Goal: Find specific page/section: Find specific page/section

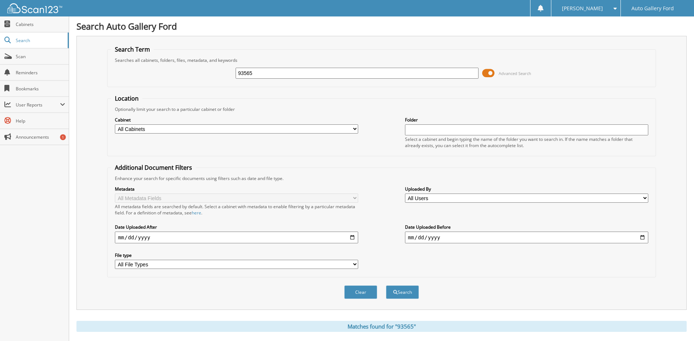
drag, startPoint x: 285, startPoint y: 69, endPoint x: 241, endPoint y: 70, distance: 44.0
click at [241, 70] on input "93565" at bounding box center [357, 73] width 243 height 11
type input "9"
click at [258, 80] on div "Advanced Search" at bounding box center [381, 73] width 541 height 20
click at [260, 75] on input "text" at bounding box center [357, 73] width 243 height 11
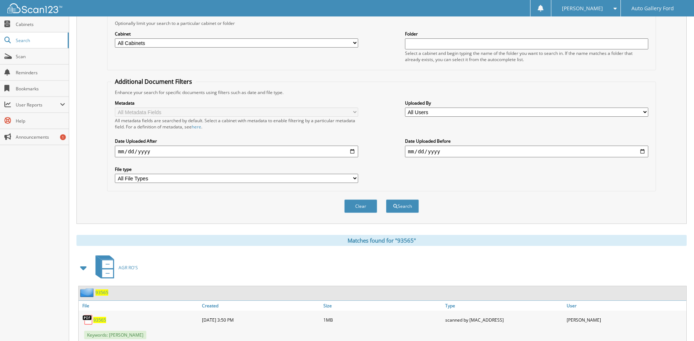
scroll to position [73, 0]
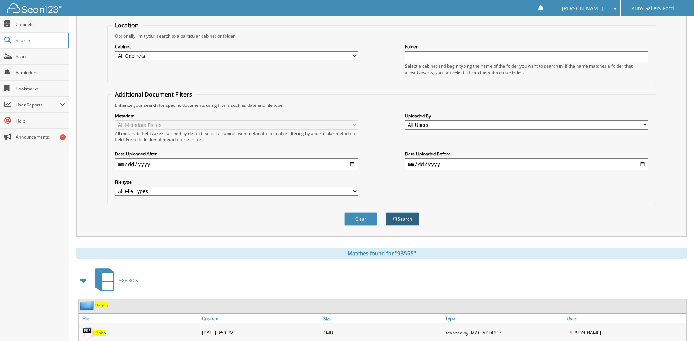
type input "602380"
click at [410, 213] on button "Search" at bounding box center [402, 219] width 33 height 14
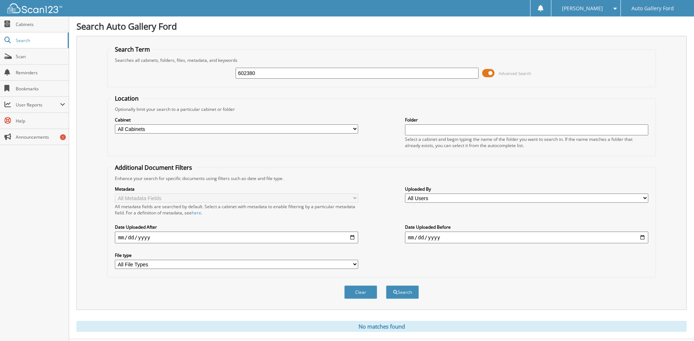
drag, startPoint x: 279, startPoint y: 72, endPoint x: 221, endPoint y: 74, distance: 57.9
click at [221, 74] on div "602380 Advanced Search" at bounding box center [381, 73] width 541 height 20
